Goal: Task Accomplishment & Management: Use online tool/utility

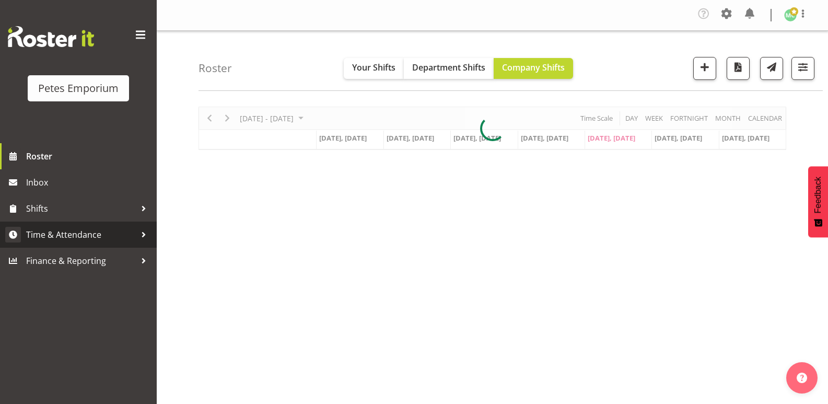
click at [126, 232] on span "Time & Attendance" at bounding box center [81, 235] width 110 height 16
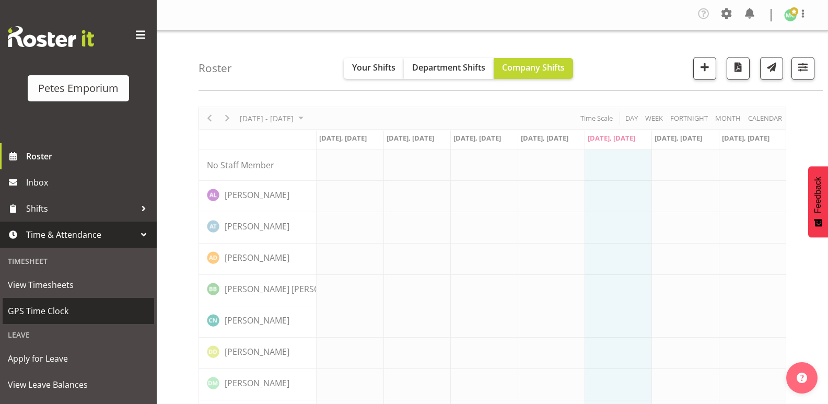
click at [64, 308] on span "GPS Time Clock" at bounding box center [78, 311] width 141 height 16
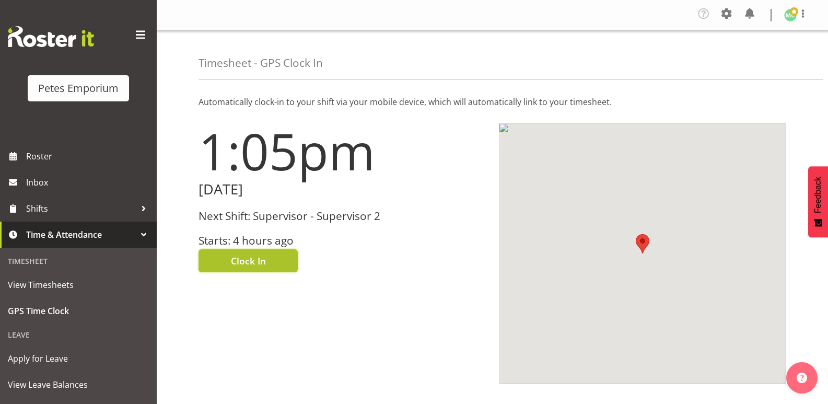
click at [274, 257] on button "Clock In" at bounding box center [247, 260] width 99 height 23
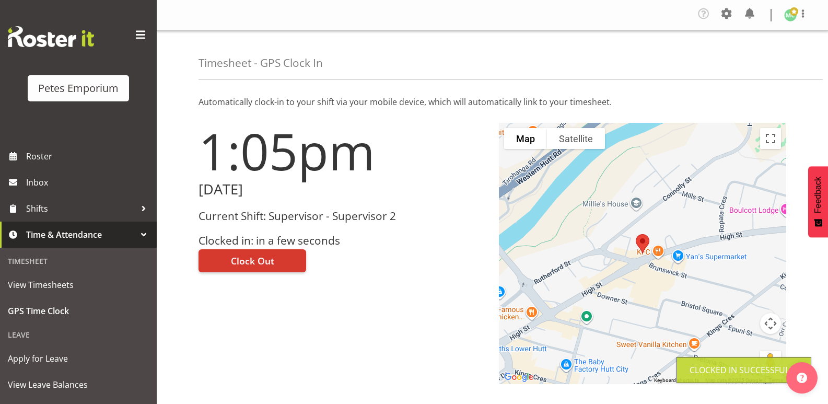
click at [794, 17] on img at bounding box center [790, 15] width 13 height 13
click at [774, 54] on link "Log Out" at bounding box center [759, 57] width 100 height 19
